Goal: Task Accomplishment & Management: Manage account settings

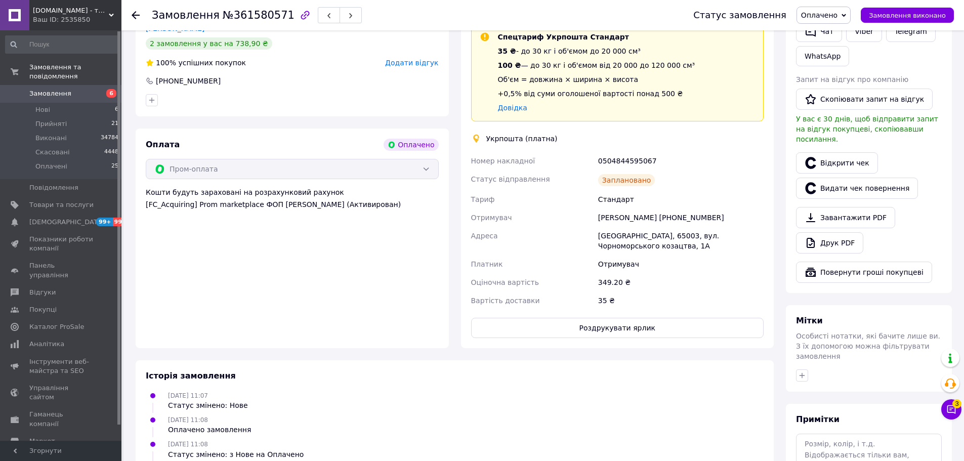
scroll to position [487, 0]
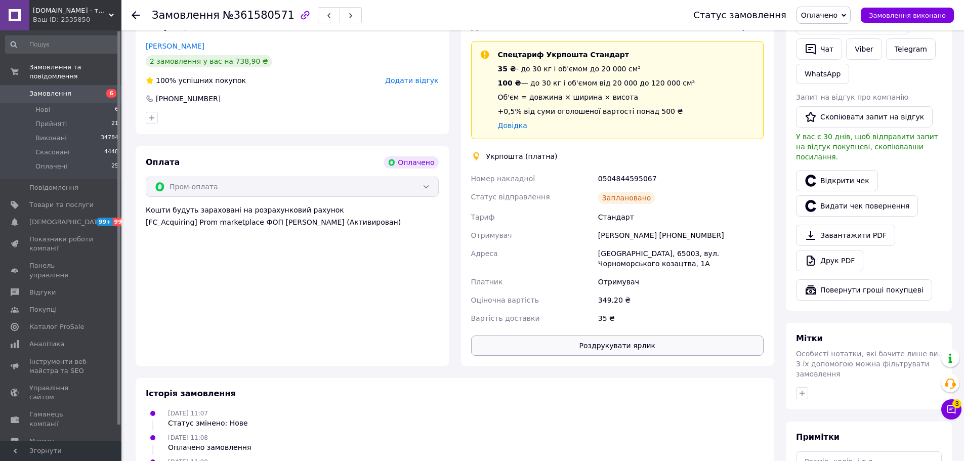
click at [631, 335] on button "Роздрукувати ярлик" at bounding box center [617, 345] width 293 height 20
click at [55, 162] on span "Оплачені" at bounding box center [51, 166] width 32 height 9
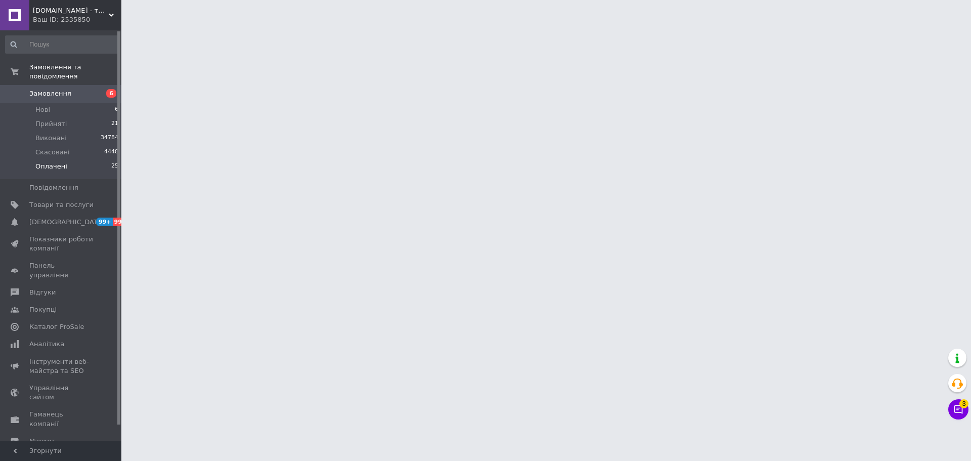
click at [47, 162] on span "Оплачені" at bounding box center [51, 166] width 32 height 9
click at [56, 162] on span "Оплачені" at bounding box center [51, 166] width 32 height 9
click at [51, 162] on span "Оплачені" at bounding box center [51, 166] width 32 height 9
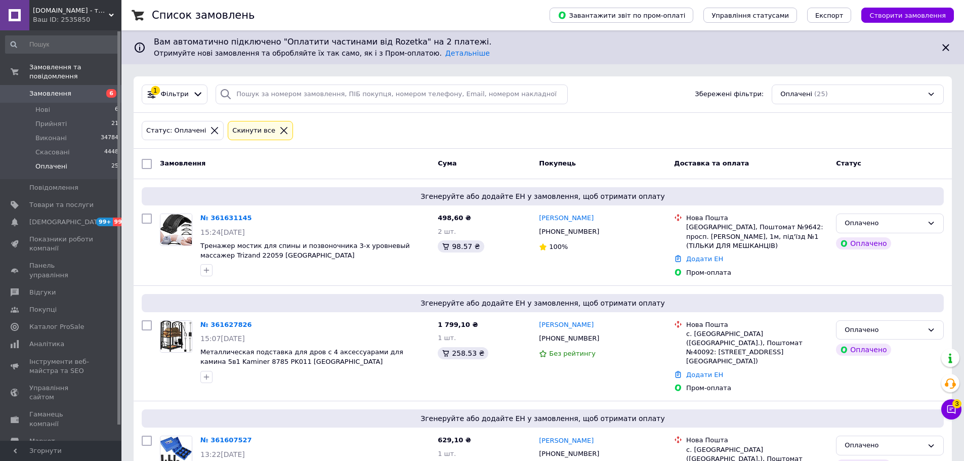
click at [52, 162] on span "Оплачені" at bounding box center [51, 166] width 32 height 9
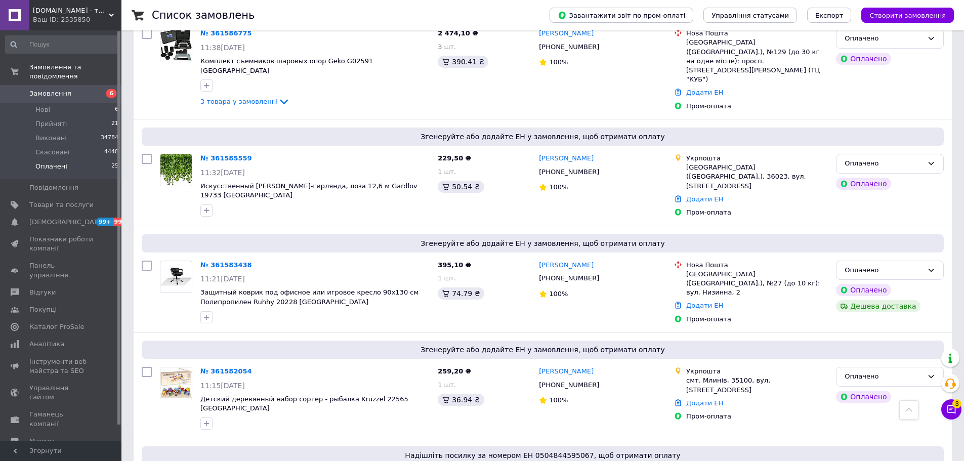
scroll to position [658, 0]
click at [227, 366] on link "№ 361582054" at bounding box center [226, 370] width 52 height 8
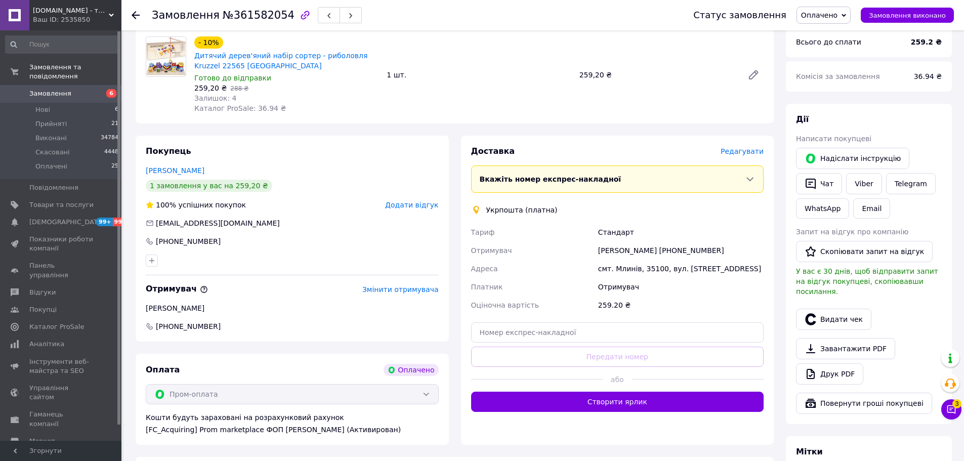
scroll to position [542, 0]
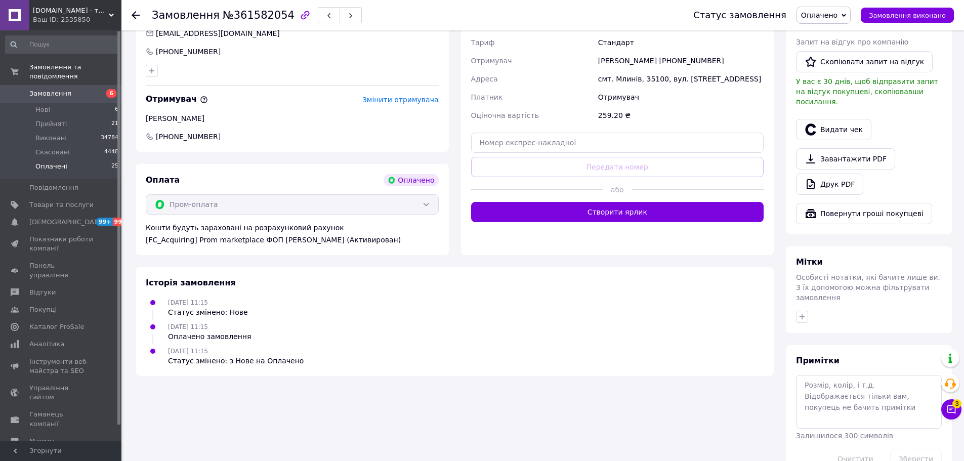
click at [49, 162] on span "Оплачені" at bounding box center [51, 166] width 32 height 9
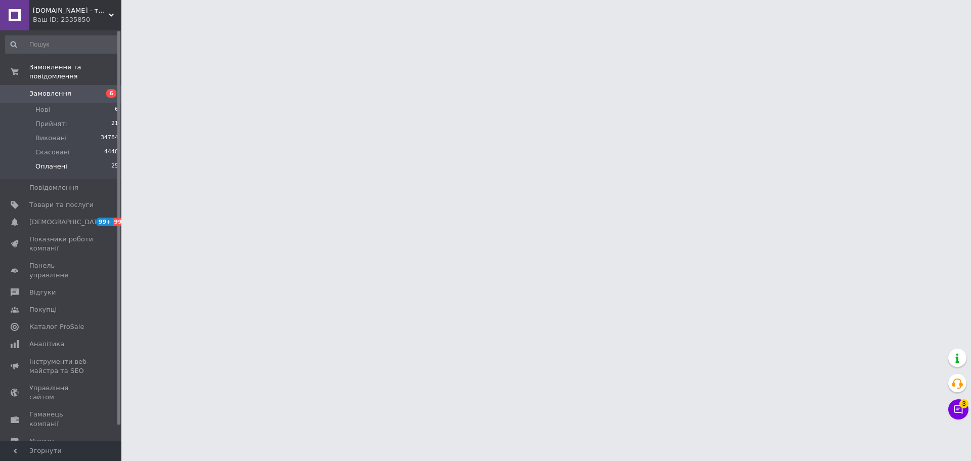
click at [47, 162] on span "Оплачені" at bounding box center [51, 166] width 32 height 9
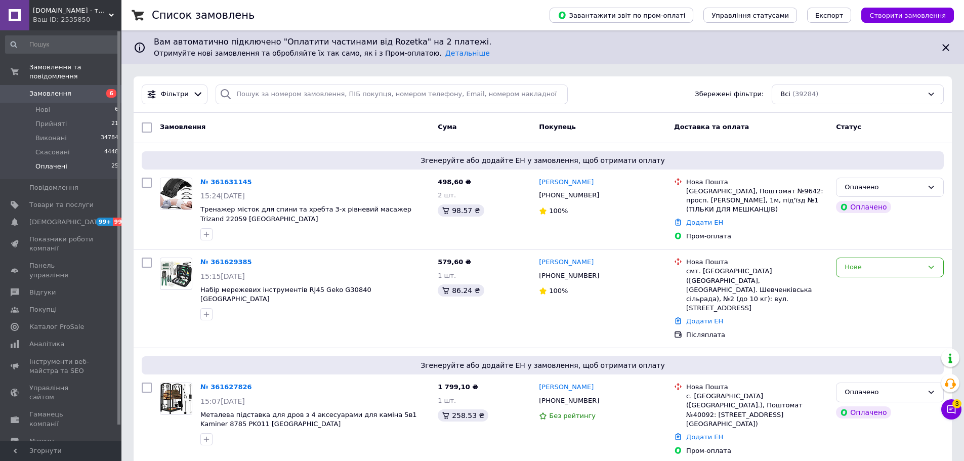
click at [45, 162] on span "Оплачені" at bounding box center [51, 166] width 32 height 9
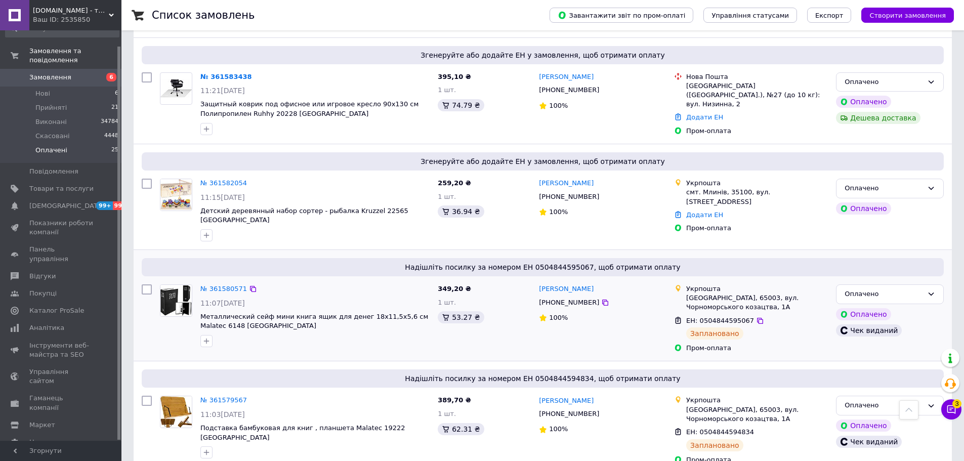
scroll to position [910, 0]
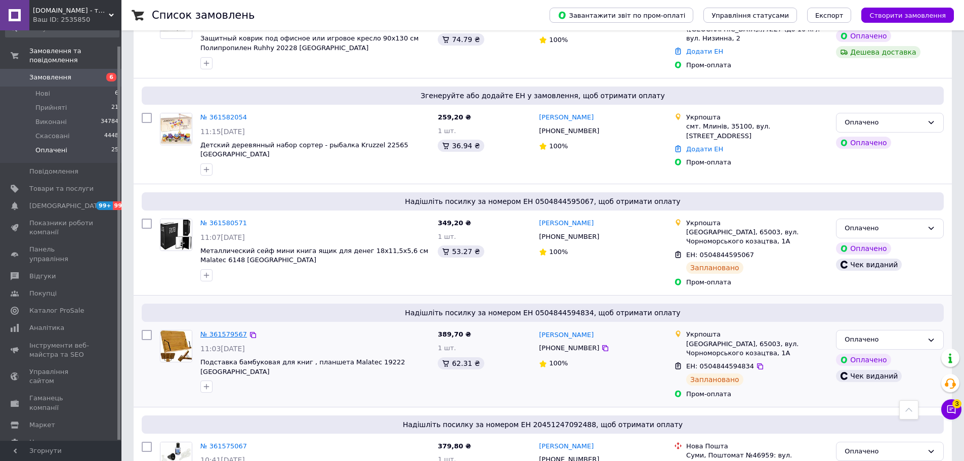
click at [217, 330] on link "№ 361579567" at bounding box center [223, 334] width 47 height 8
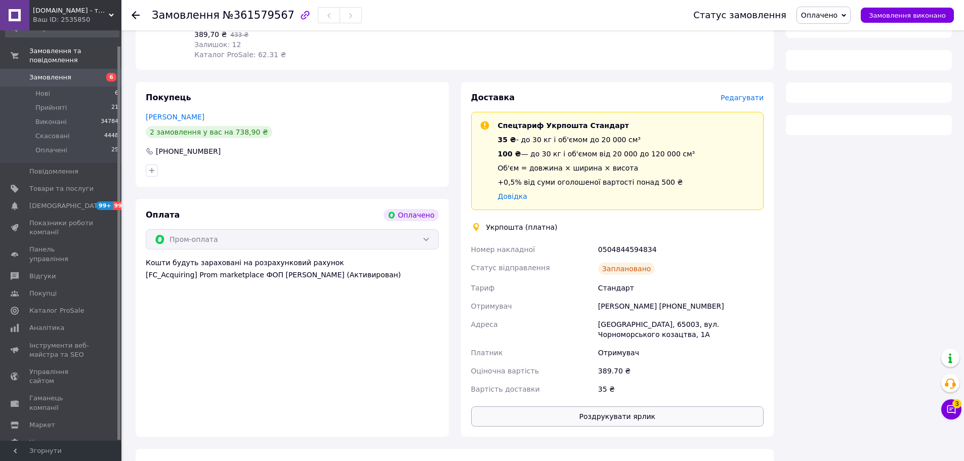
scroll to position [563, 0]
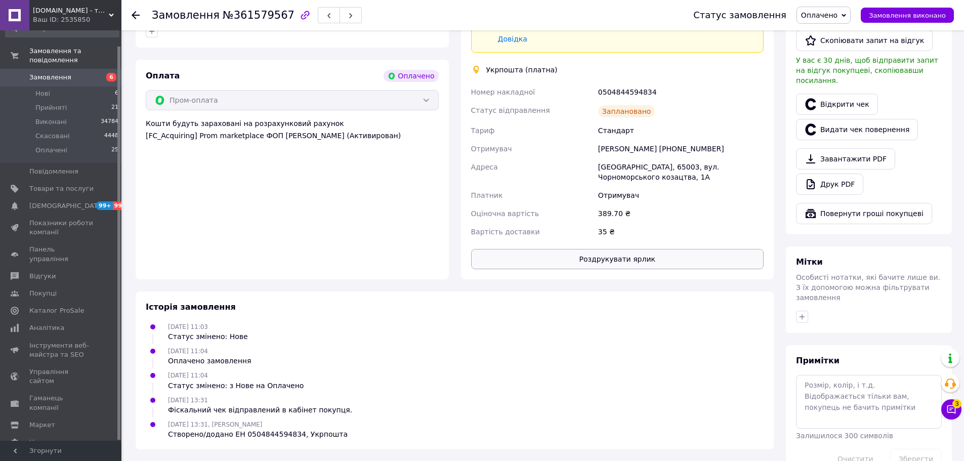
click at [594, 249] on button "Роздрукувати ярлик" at bounding box center [617, 259] width 293 height 20
click at [54, 146] on span "Оплачені" at bounding box center [51, 150] width 32 height 9
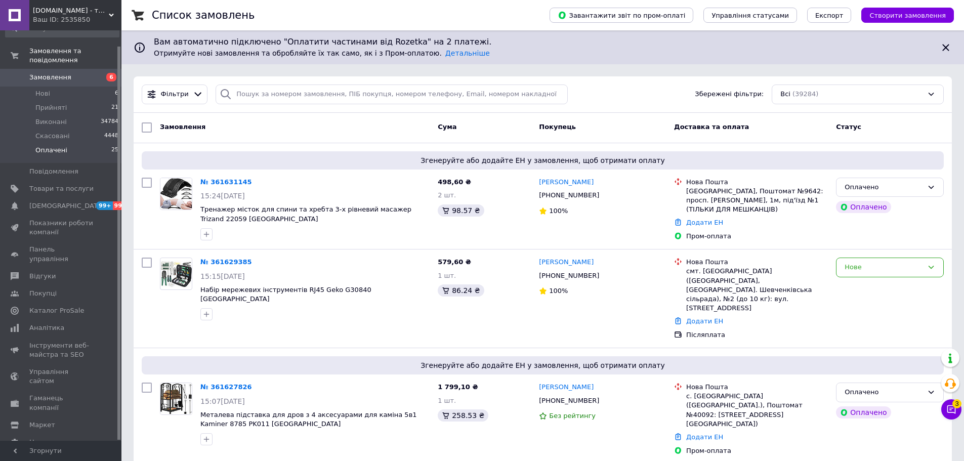
click at [51, 146] on span "Оплачені" at bounding box center [51, 150] width 32 height 9
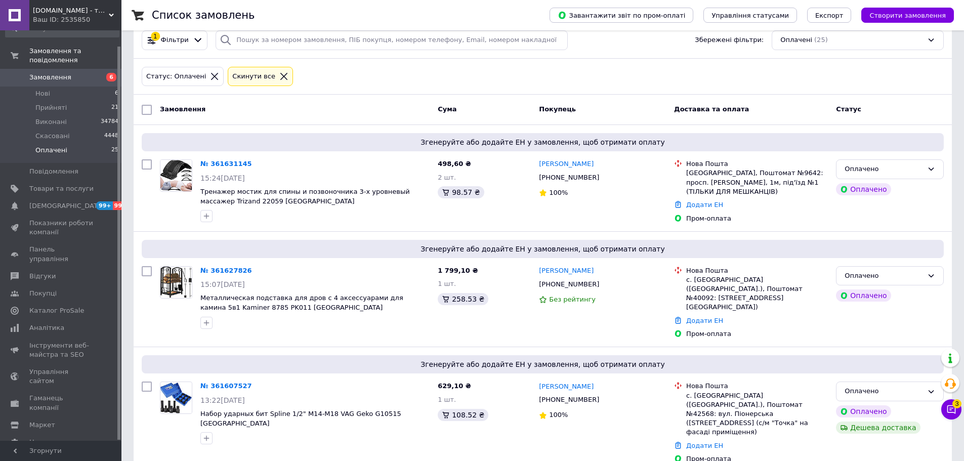
scroll to position [51, 0]
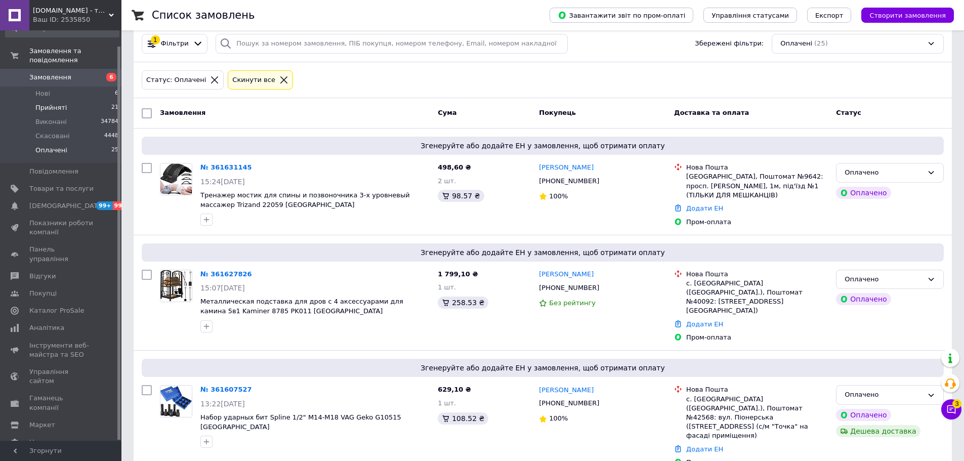
click at [50, 103] on span "Прийняті" at bounding box center [50, 107] width 31 height 9
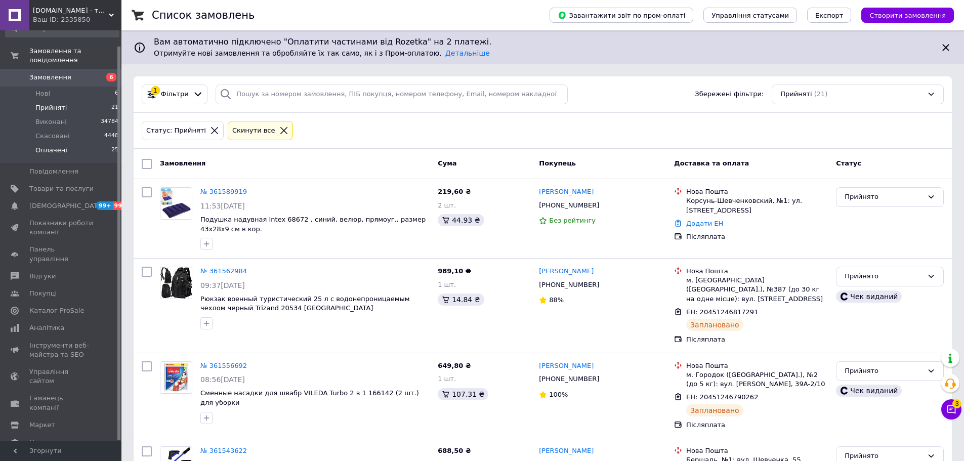
click at [35, 146] on span "Оплачені" at bounding box center [51, 150] width 32 height 9
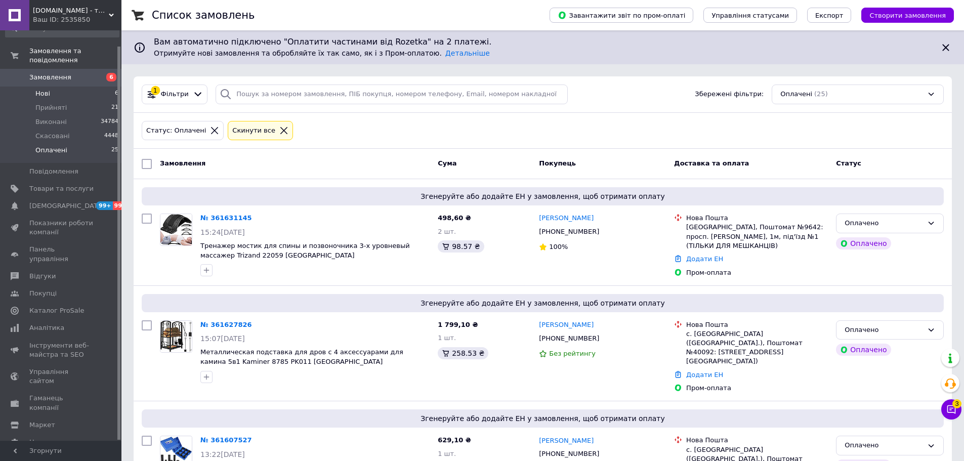
click at [45, 89] on span "Нові" at bounding box center [42, 93] width 15 height 9
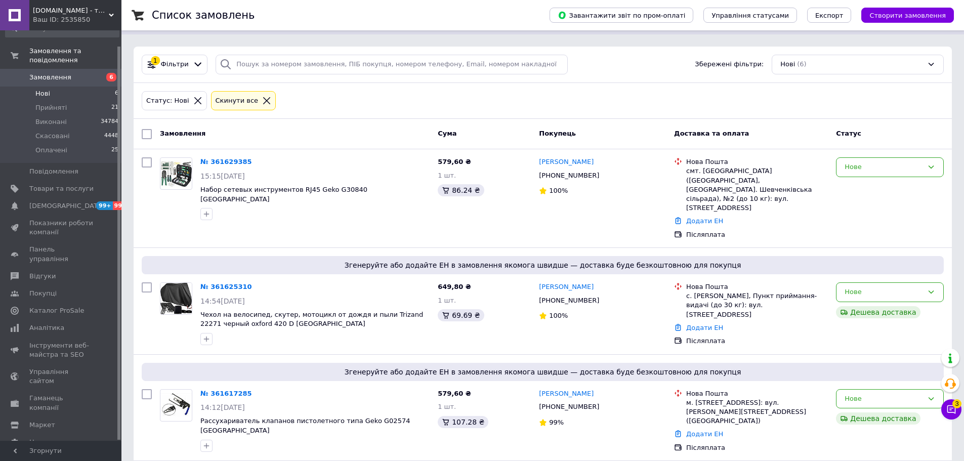
scroll to position [260, 0]
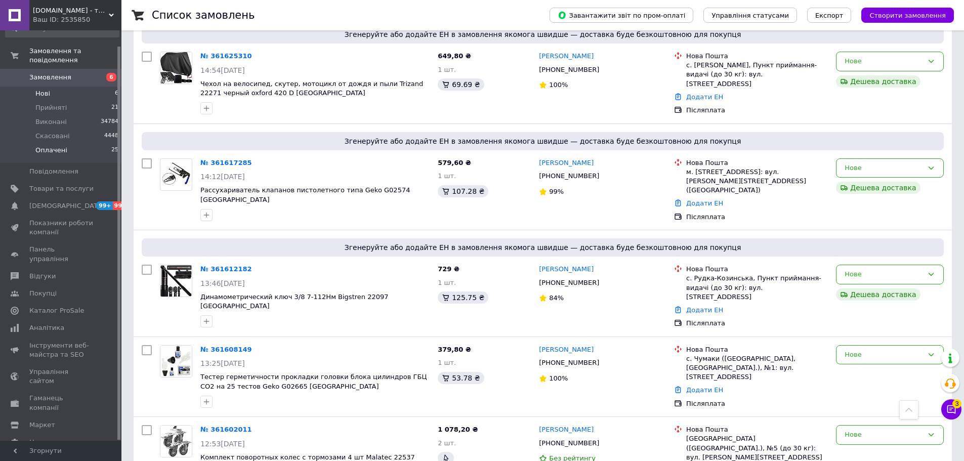
click at [59, 146] on span "Оплачені" at bounding box center [51, 150] width 32 height 9
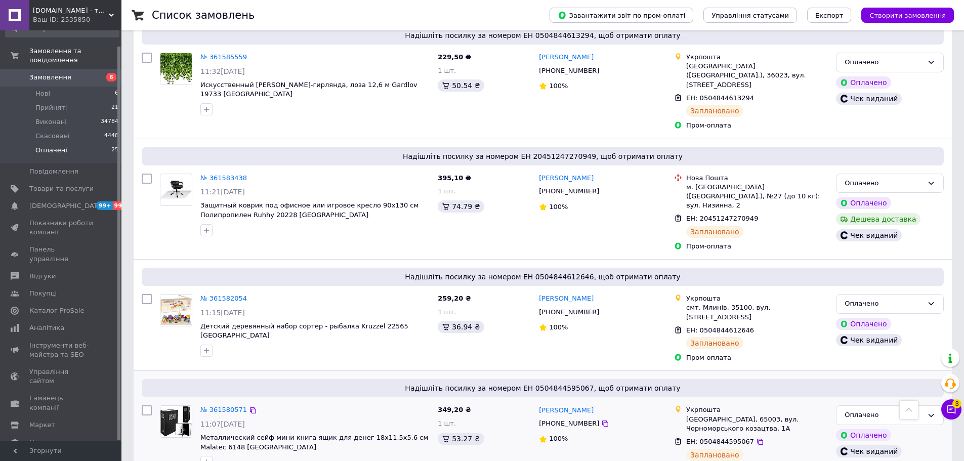
scroll to position [759, 0]
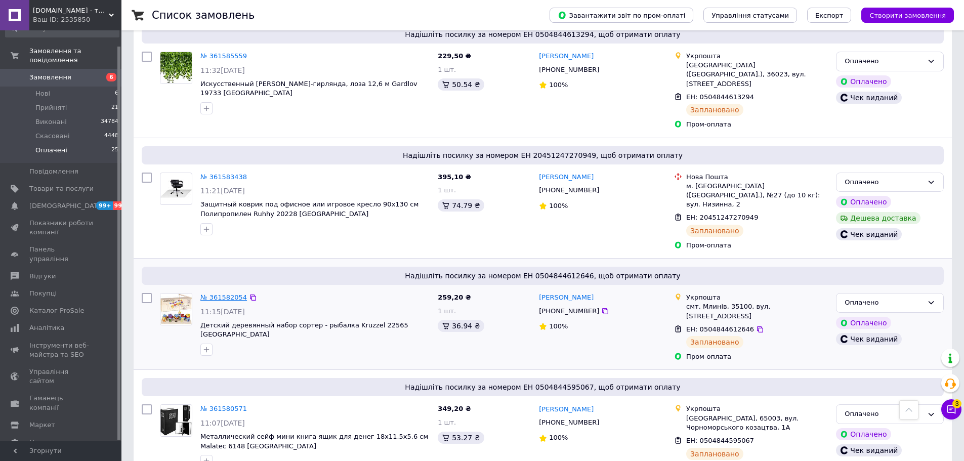
click at [213, 293] on link "№ 361582054" at bounding box center [223, 297] width 47 height 8
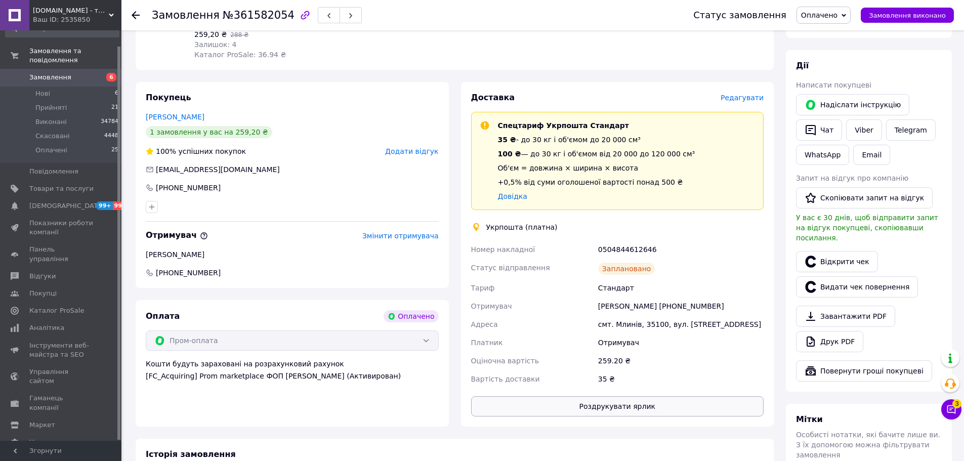
scroll to position [563, 0]
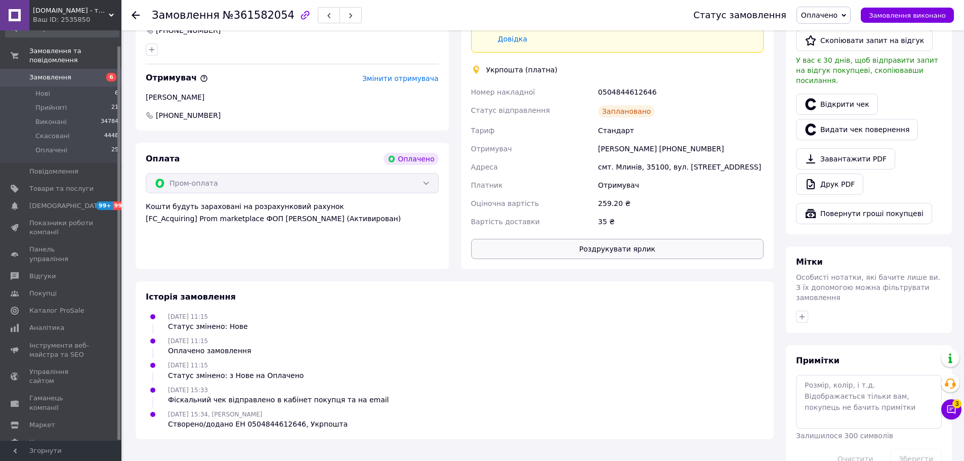
click at [610, 395] on ul "[DATE] 11:15 Статус змінено: Нове [DATE] 11:15 Оплачено замовлення [DATE] 11:15…" at bounding box center [455, 370] width 618 height 118
click at [613, 239] on button "Роздрукувати ярлик" at bounding box center [617, 249] width 293 height 20
click at [46, 146] on span "Оплачені" at bounding box center [51, 150] width 32 height 9
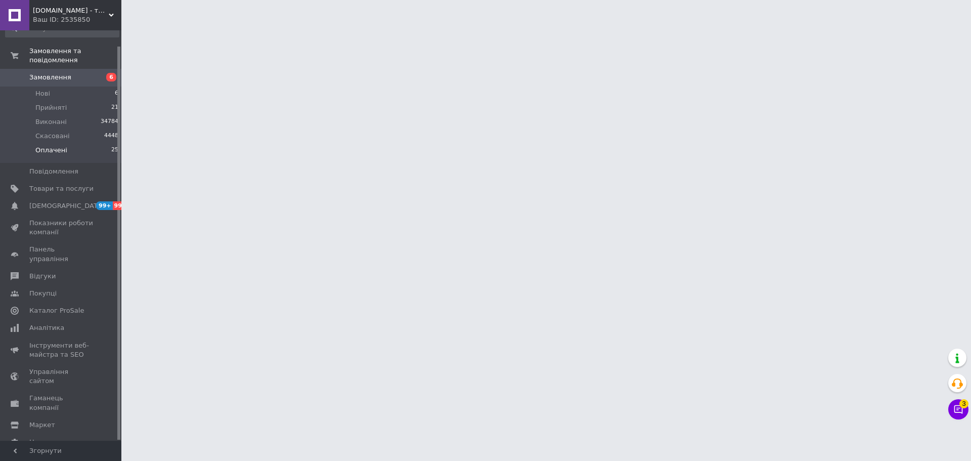
click at [42, 146] on span "Оплачені" at bounding box center [51, 150] width 32 height 9
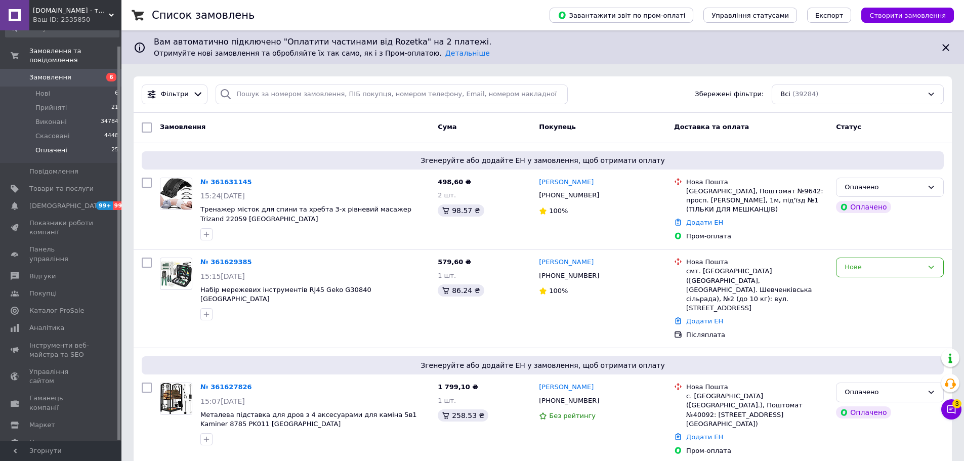
click at [53, 146] on span "Оплачені" at bounding box center [51, 150] width 32 height 9
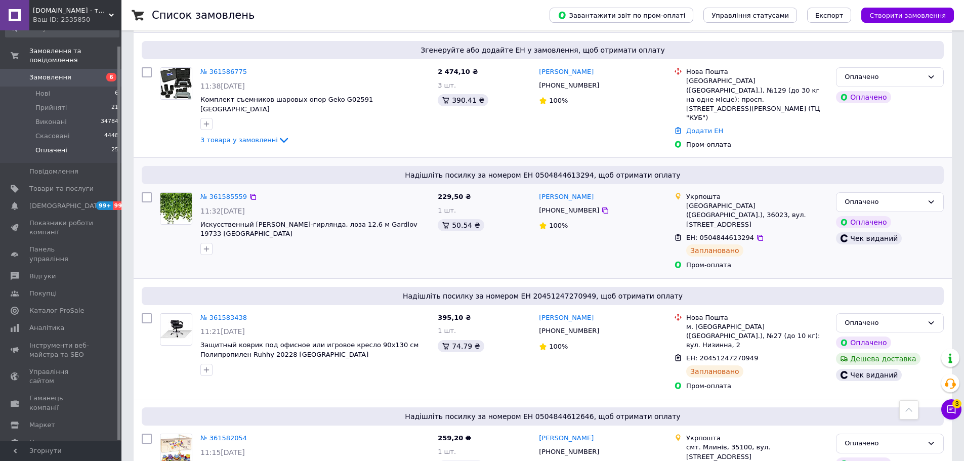
scroll to position [556, 0]
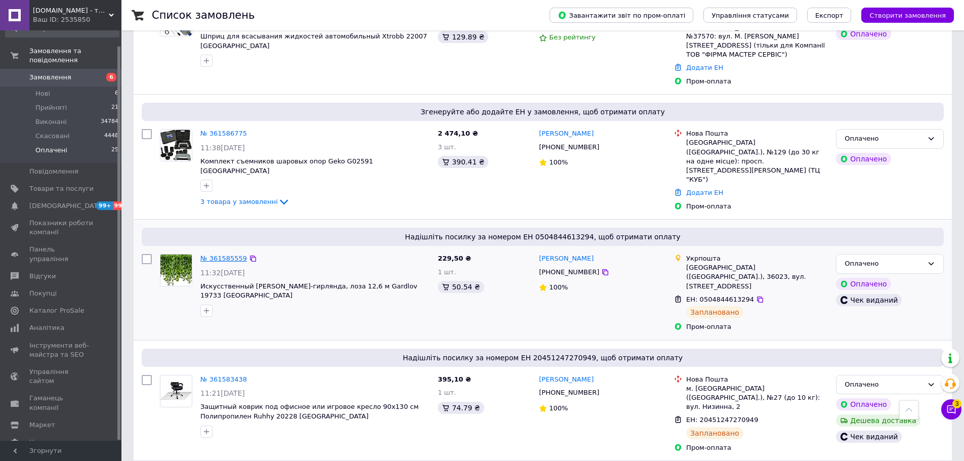
click at [221, 254] on link "№ 361585559" at bounding box center [223, 258] width 47 height 8
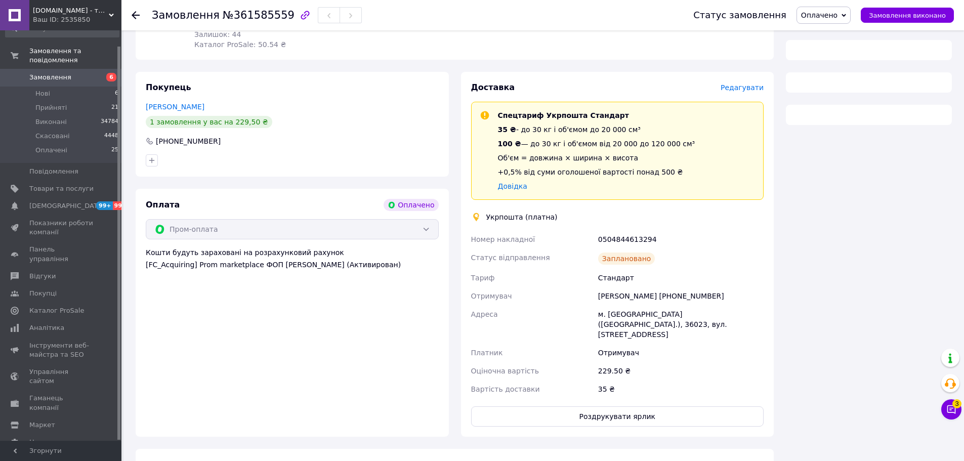
scroll to position [556, 0]
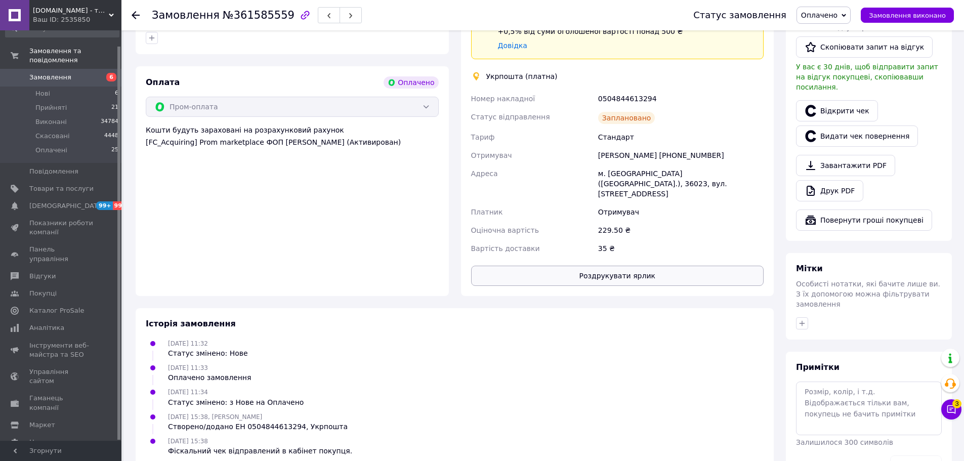
click at [603, 266] on button "Роздрукувати ярлик" at bounding box center [617, 276] width 293 height 20
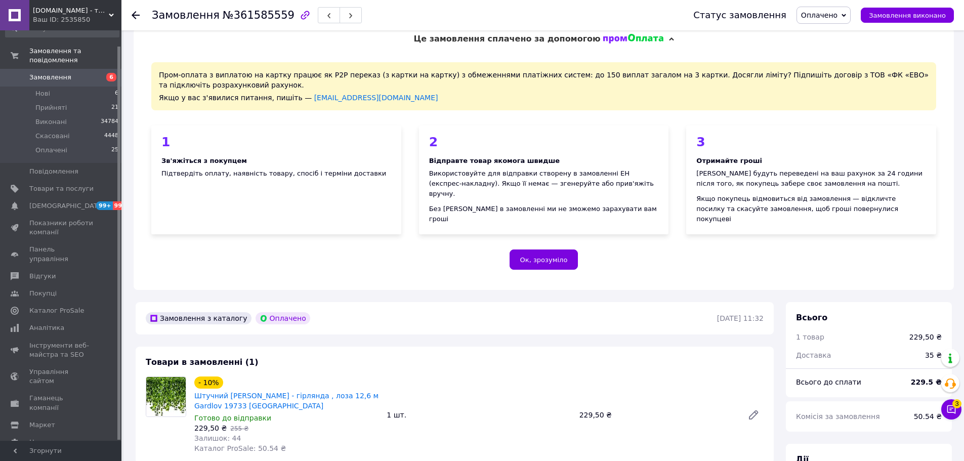
scroll to position [0, 0]
